Goal: Information Seeking & Learning: Learn about a topic

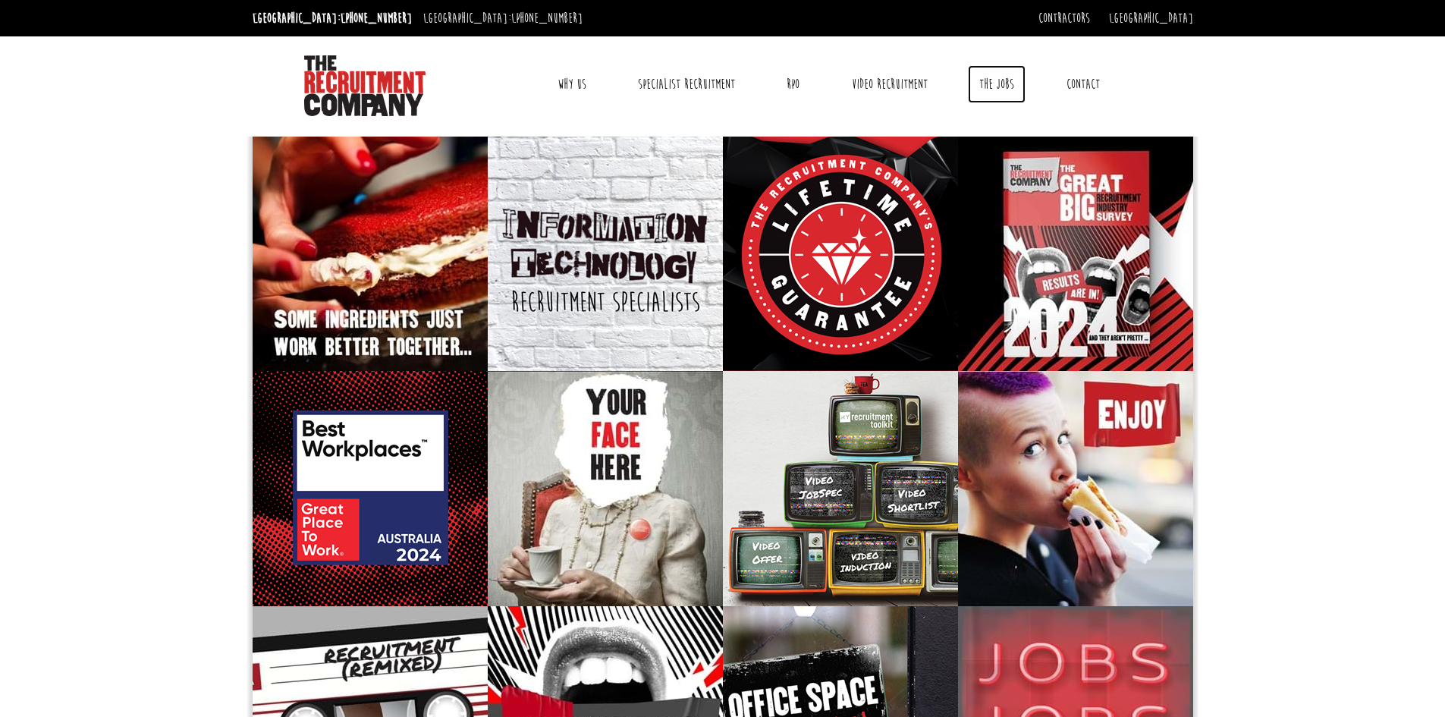
click at [1010, 87] on link "The Jobs" at bounding box center [997, 84] width 58 height 38
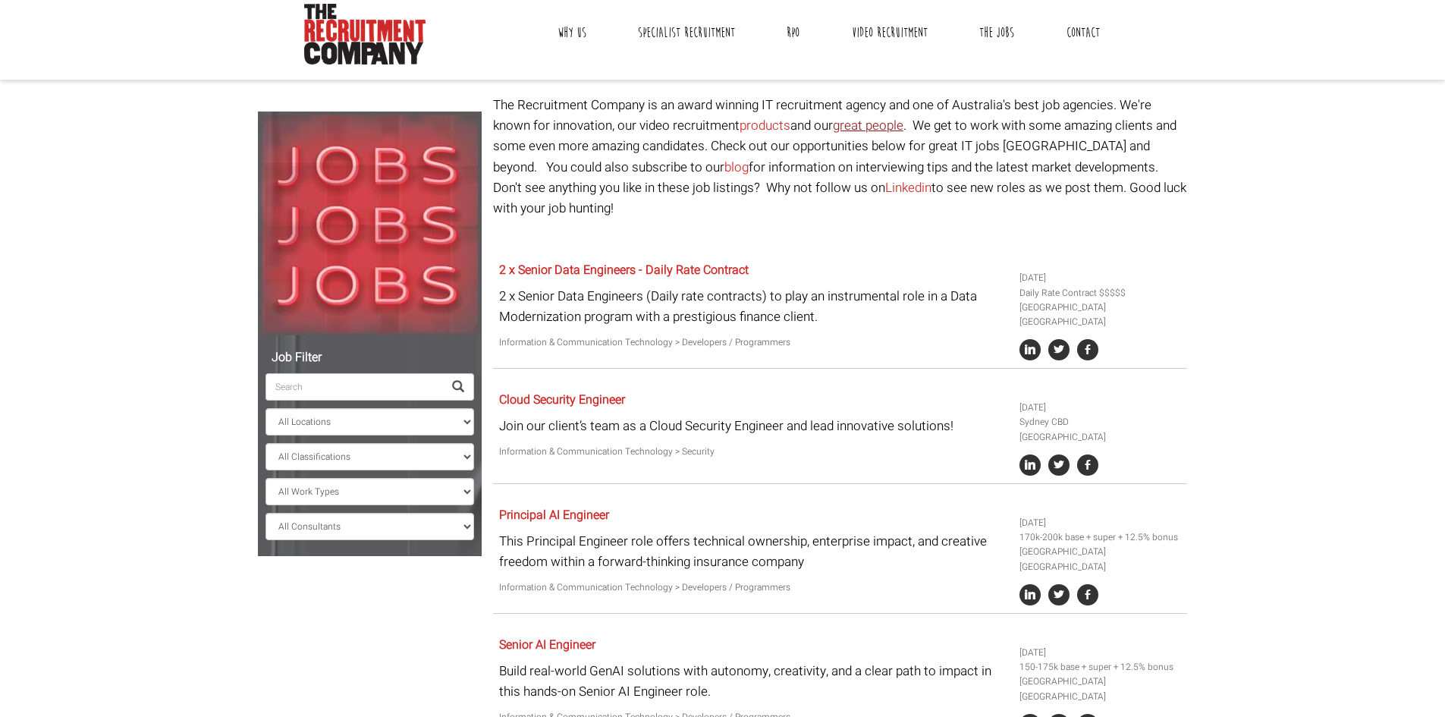
scroll to position [76, 0]
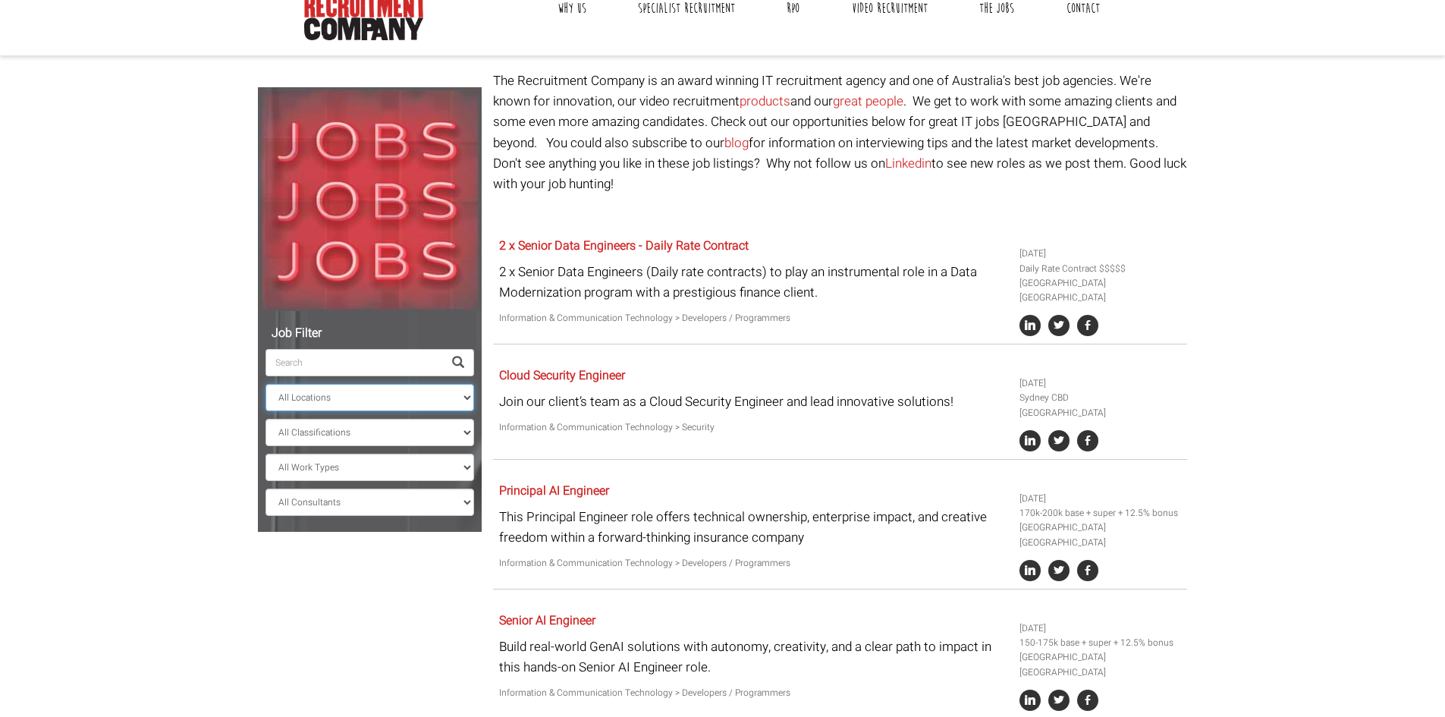
click at [375, 401] on select "All Locations [GEOGRAPHIC_DATA] [GEOGRAPHIC_DATA] [GEOGRAPHIC_DATA] [GEOGRAPHIC…" at bounding box center [370, 397] width 209 height 27
select select "[GEOGRAPHIC_DATA]"
click at [266, 384] on select "All Locations [GEOGRAPHIC_DATA] [GEOGRAPHIC_DATA] [GEOGRAPHIC_DATA] [GEOGRAPHIC…" at bounding box center [370, 397] width 209 height 27
